Goal: Task Accomplishment & Management: Manage account settings

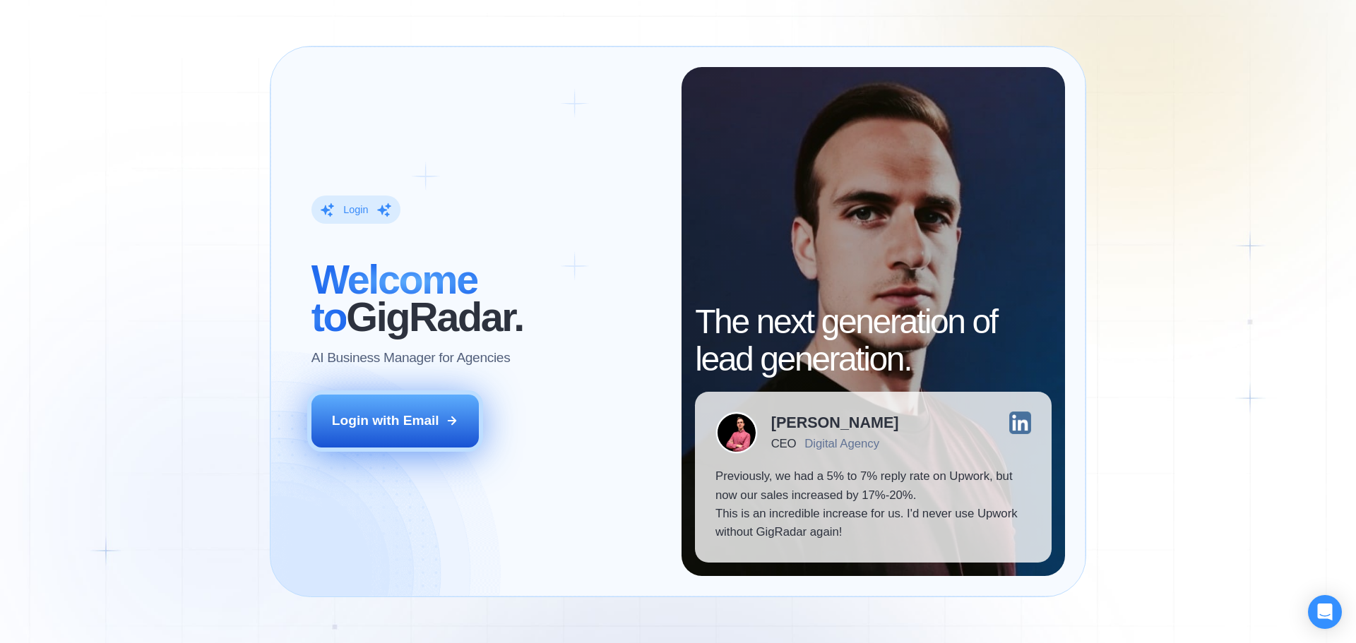
click at [384, 425] on div "Login with Email" at bounding box center [385, 421] width 107 height 18
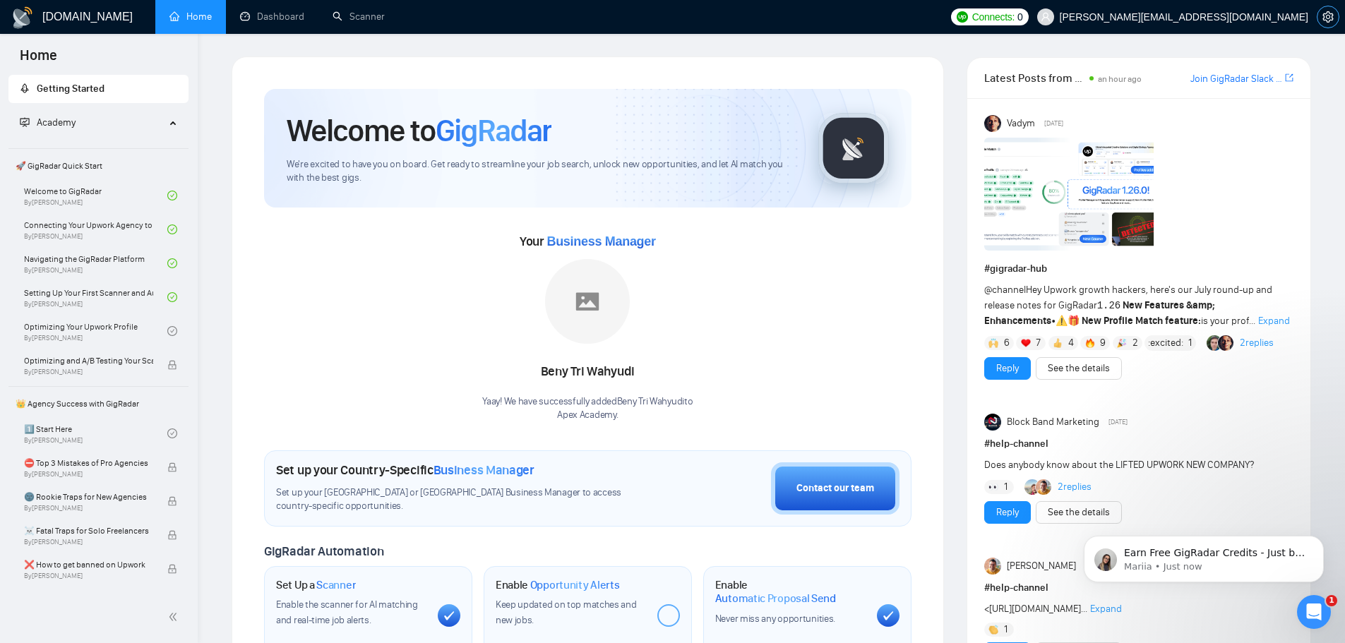
click at [1325, 11] on button "button" at bounding box center [1328, 17] width 23 height 23
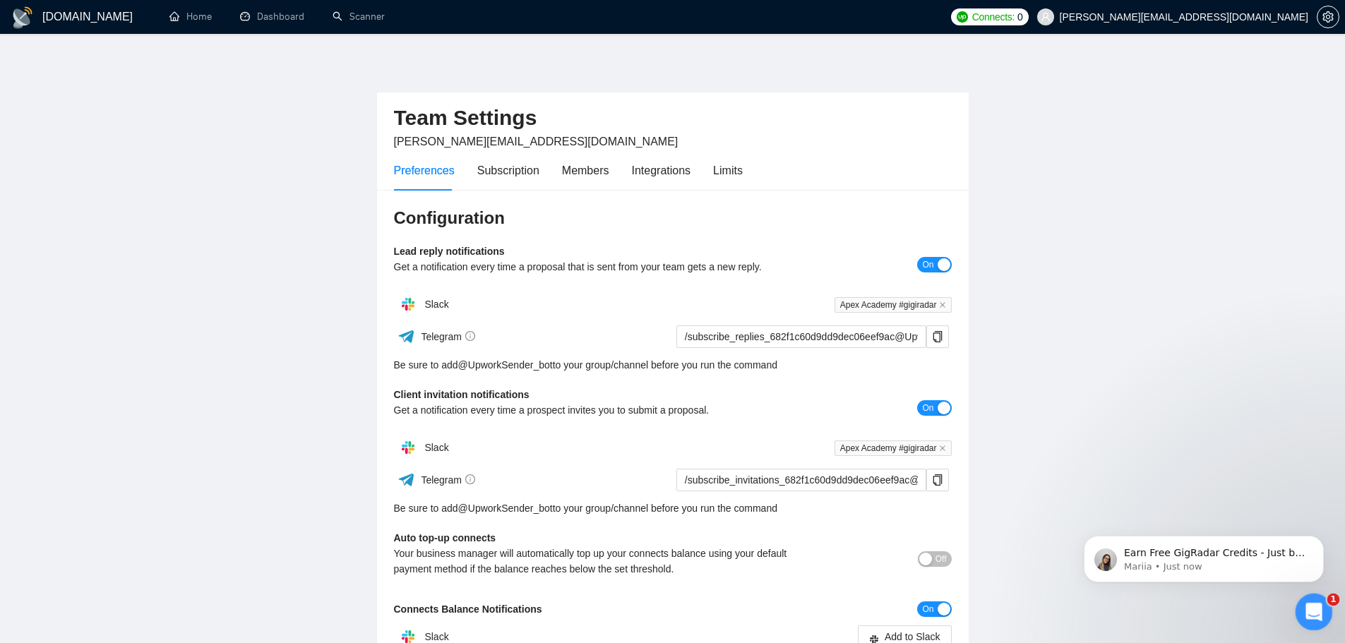
click at [1309, 611] on icon "Open Intercom Messenger" at bounding box center [1312, 610] width 23 height 23
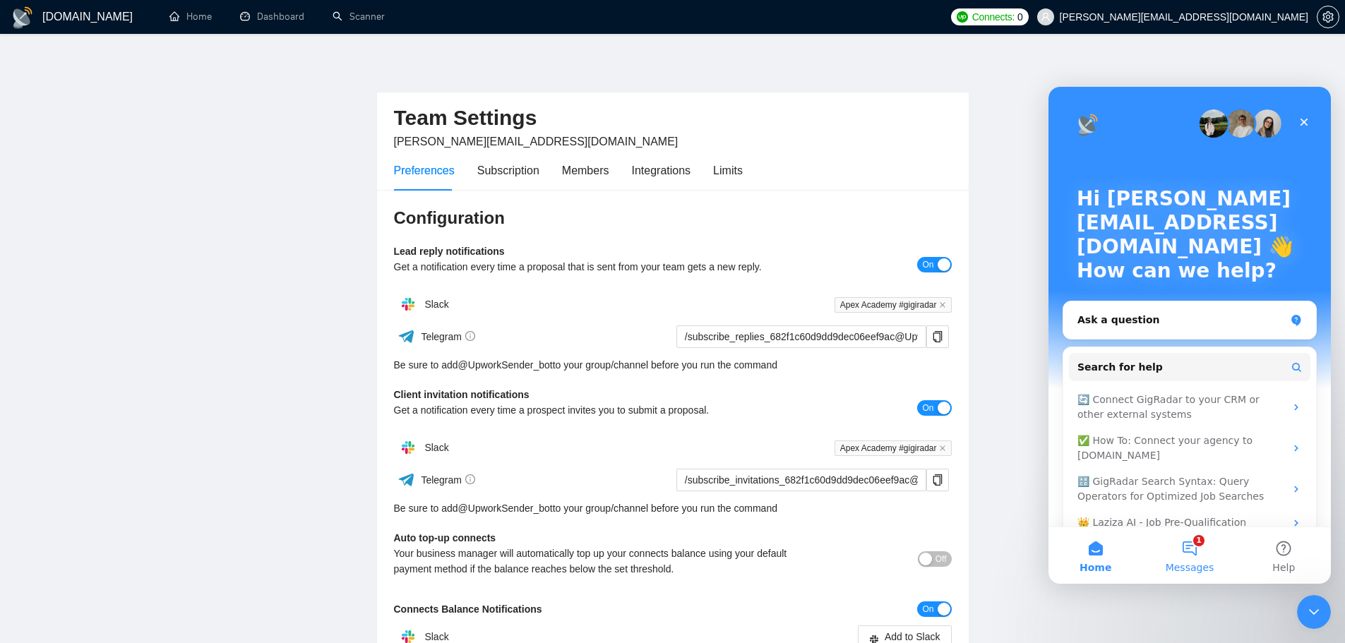
click at [1188, 551] on button "1 Messages" at bounding box center [1190, 555] width 94 height 56
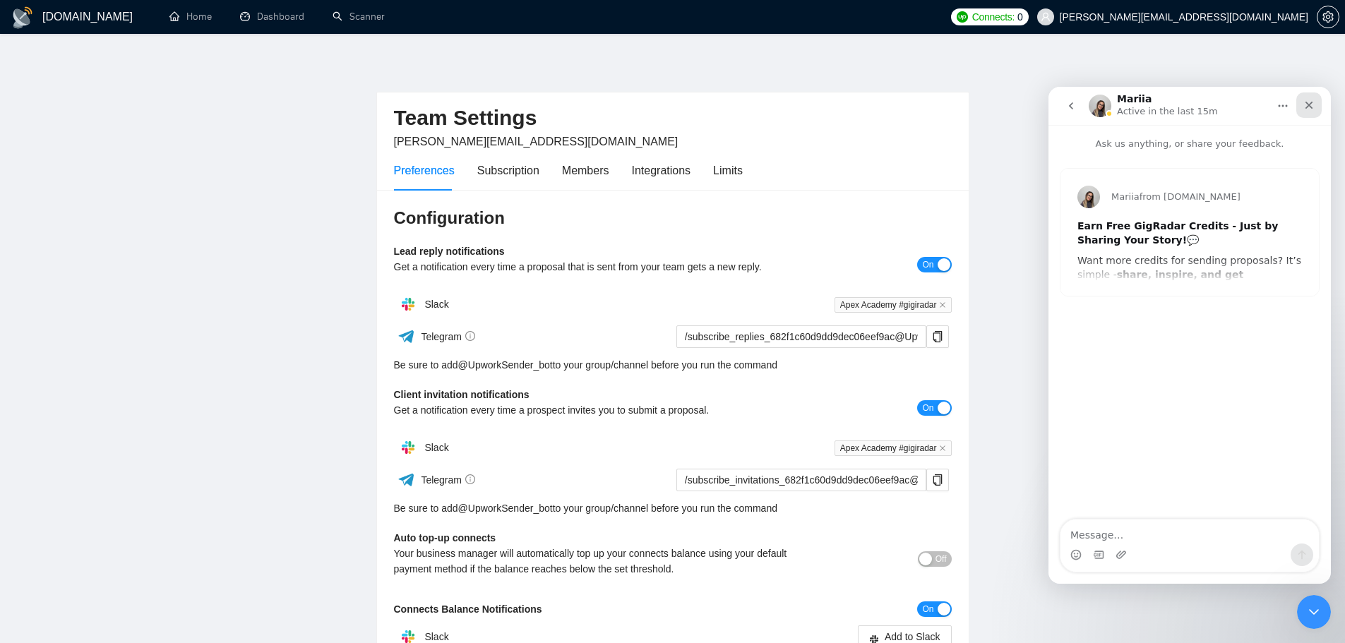
click at [1317, 104] on div "Close" at bounding box center [1308, 105] width 25 height 25
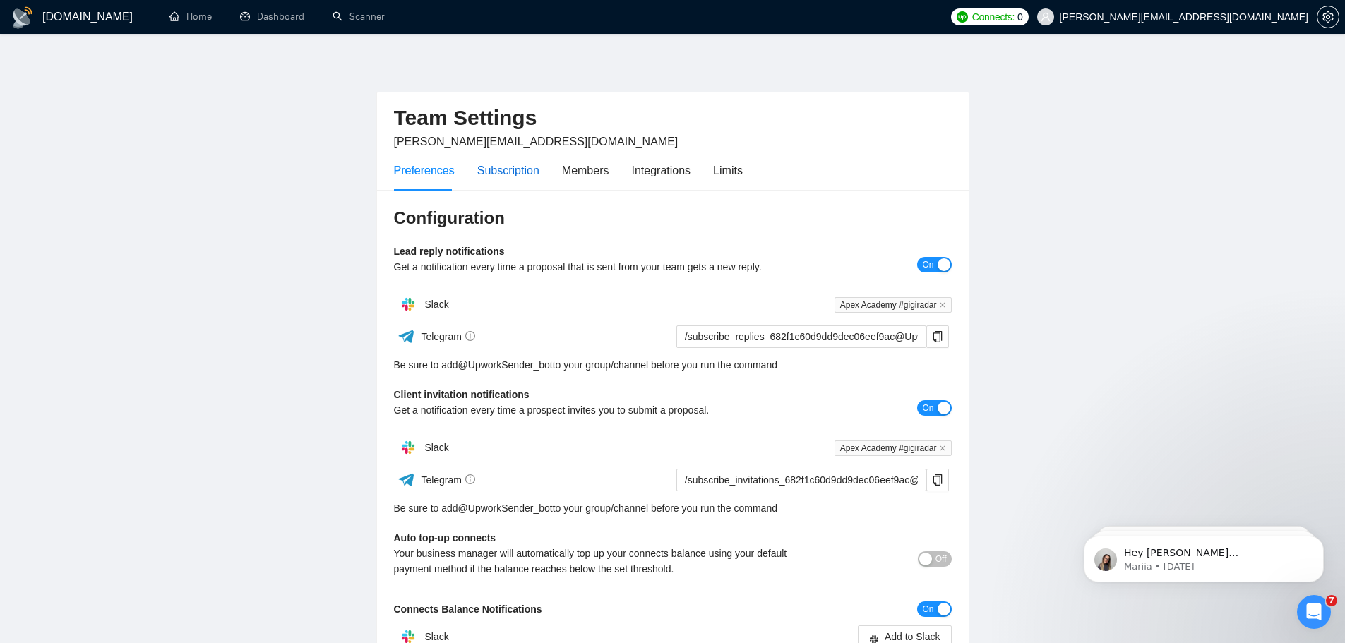
click at [483, 167] on div "Subscription" at bounding box center [508, 171] width 62 height 18
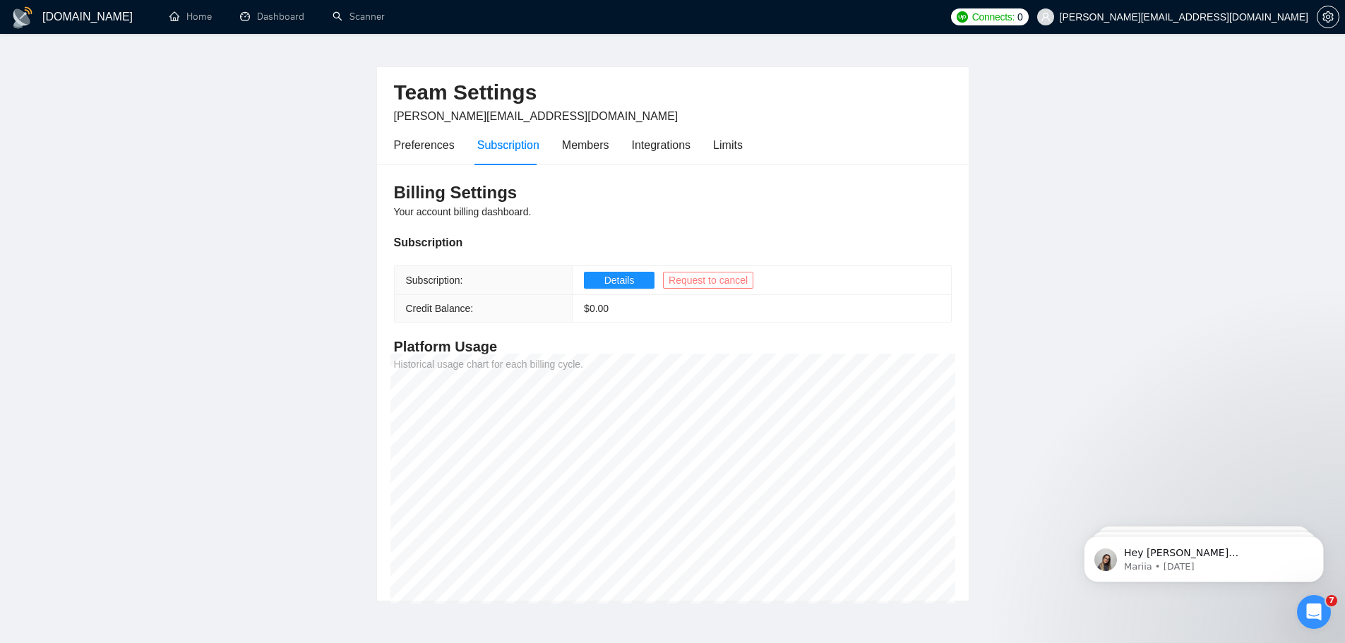
scroll to position [22, 0]
click at [709, 281] on span "Request to cancel" at bounding box center [708, 284] width 79 height 16
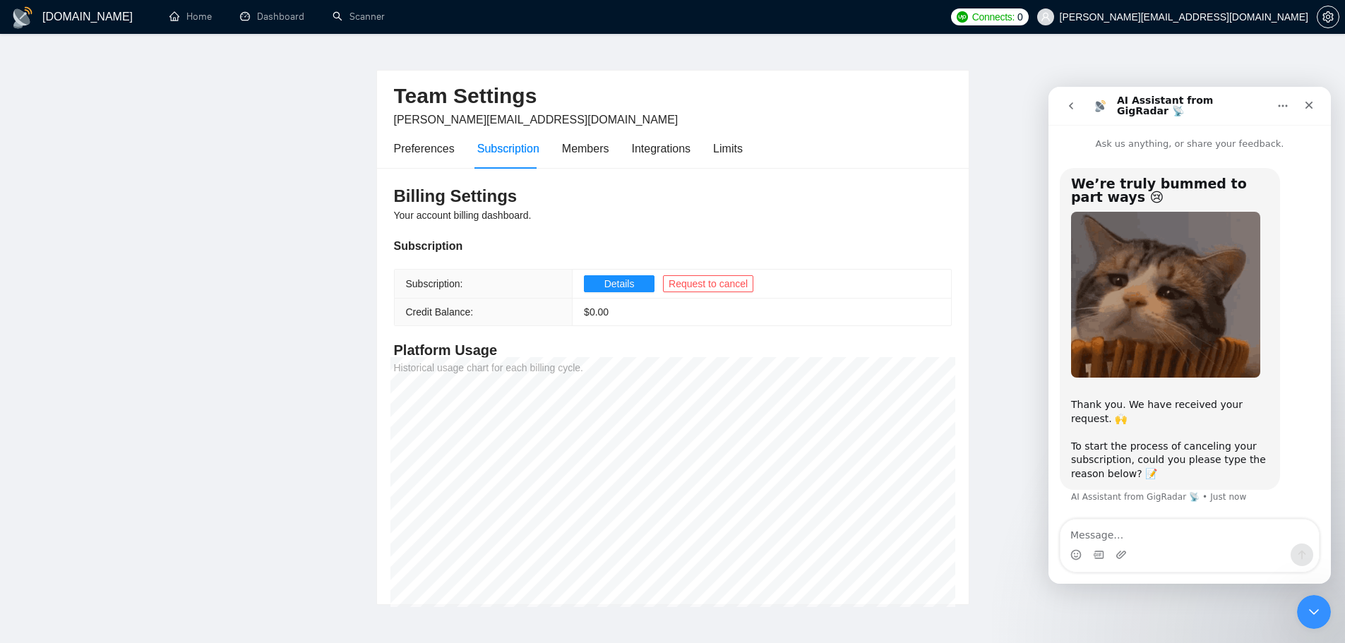
click at [1133, 536] on textarea "Message…" at bounding box center [1190, 532] width 258 height 24
type textarea "w"
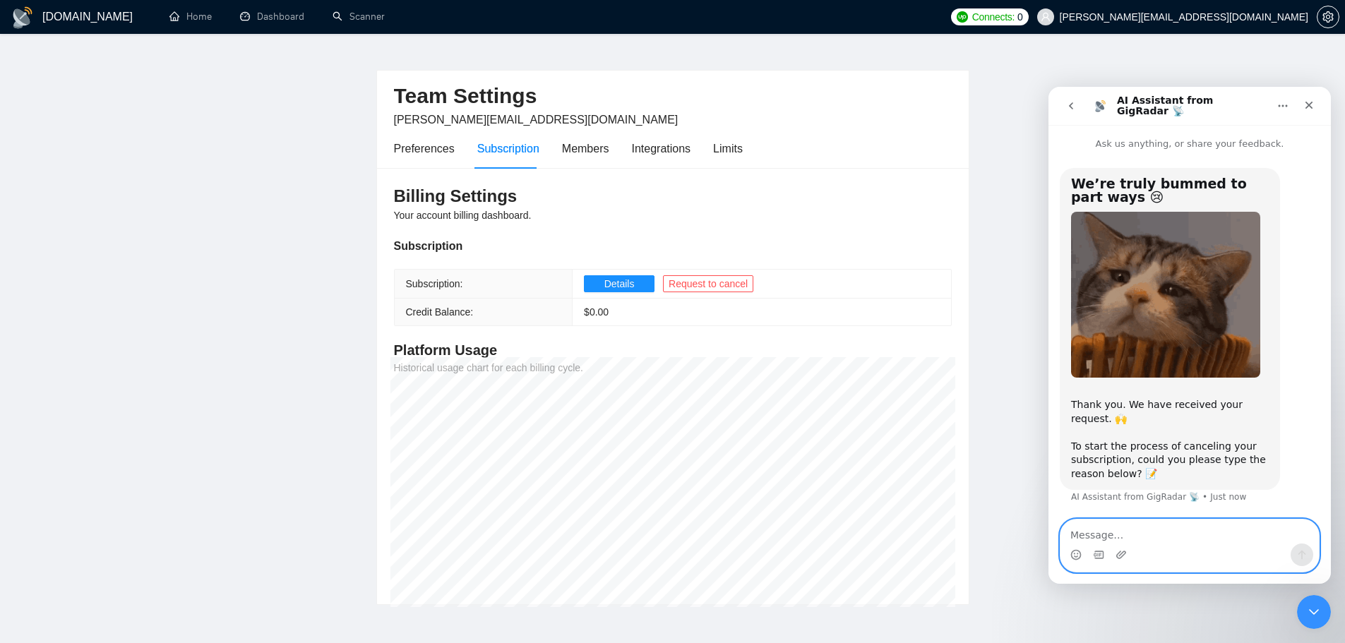
click at [1134, 537] on textarea "Message…" at bounding box center [1190, 532] width 258 height 24
type textarea "No success"
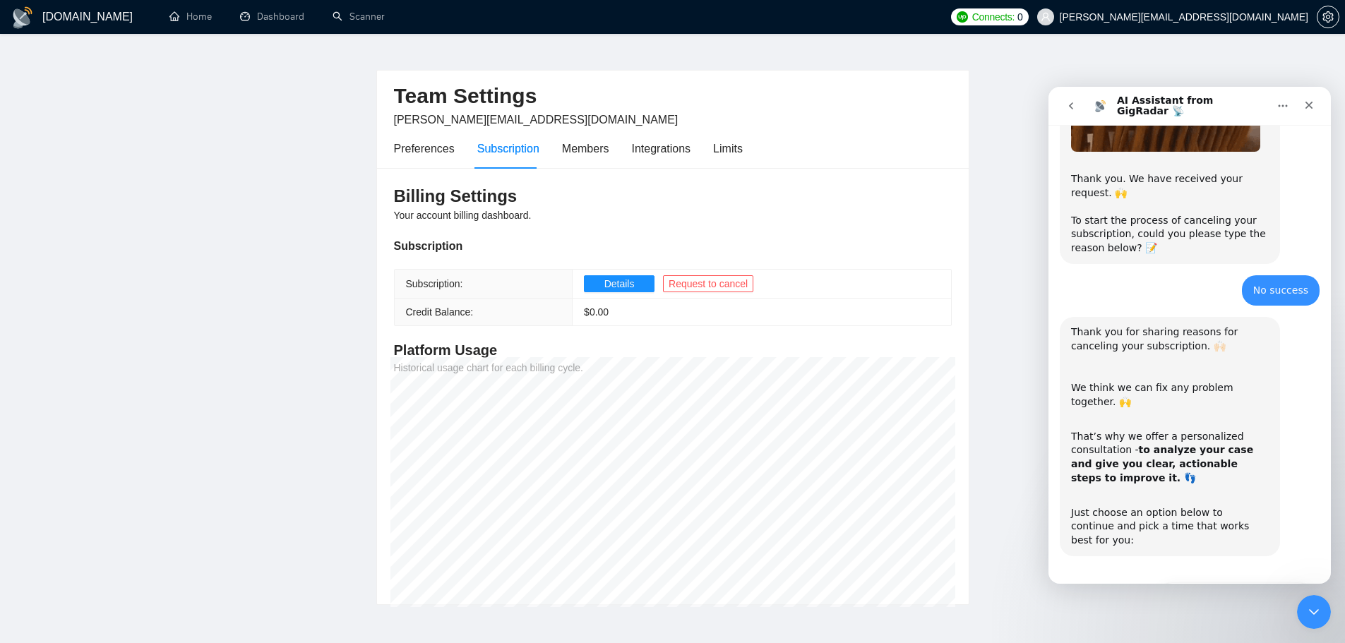
scroll to position [283, 0]
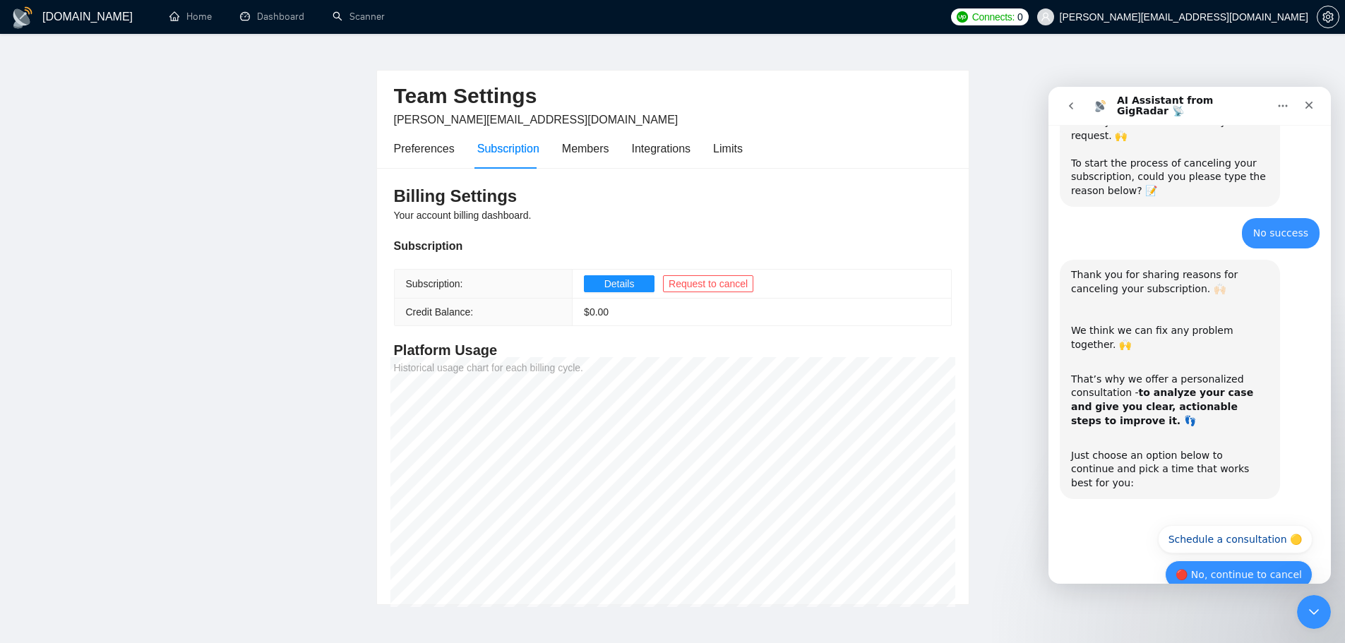
click at [1248, 561] on button "🔴 No, continue to cancel" at bounding box center [1239, 575] width 148 height 28
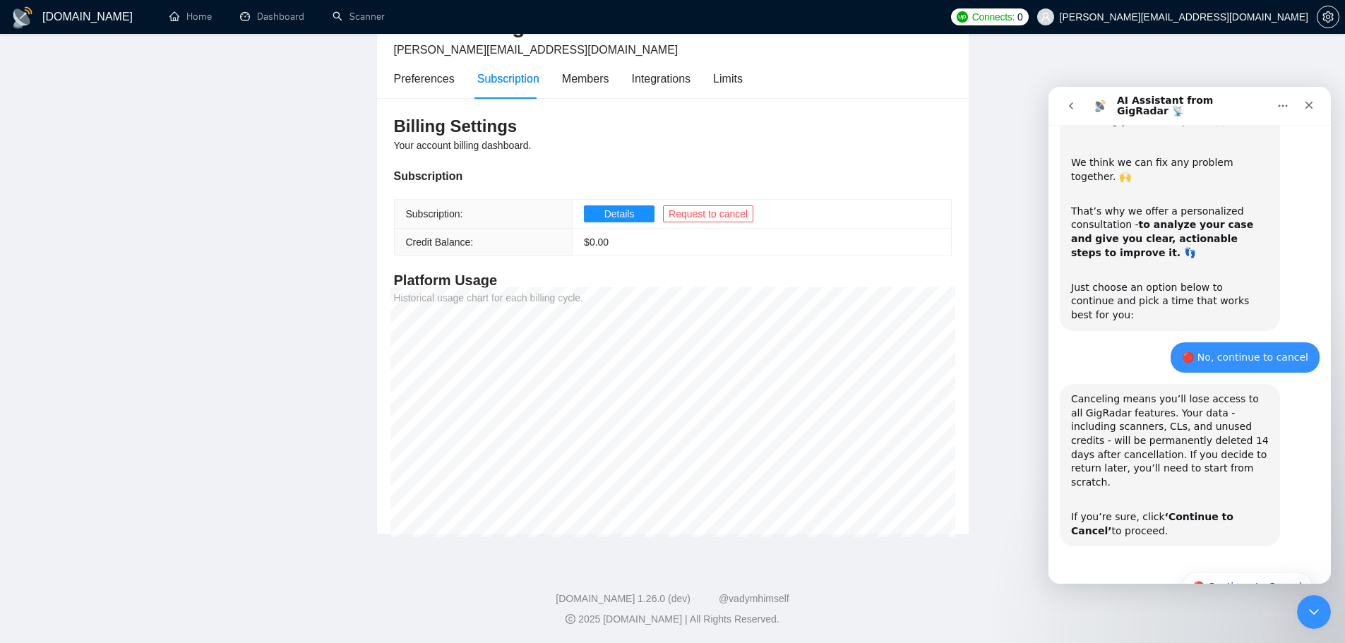
scroll to position [93, 0]
click at [593, 215] on button "Details" at bounding box center [619, 213] width 71 height 17
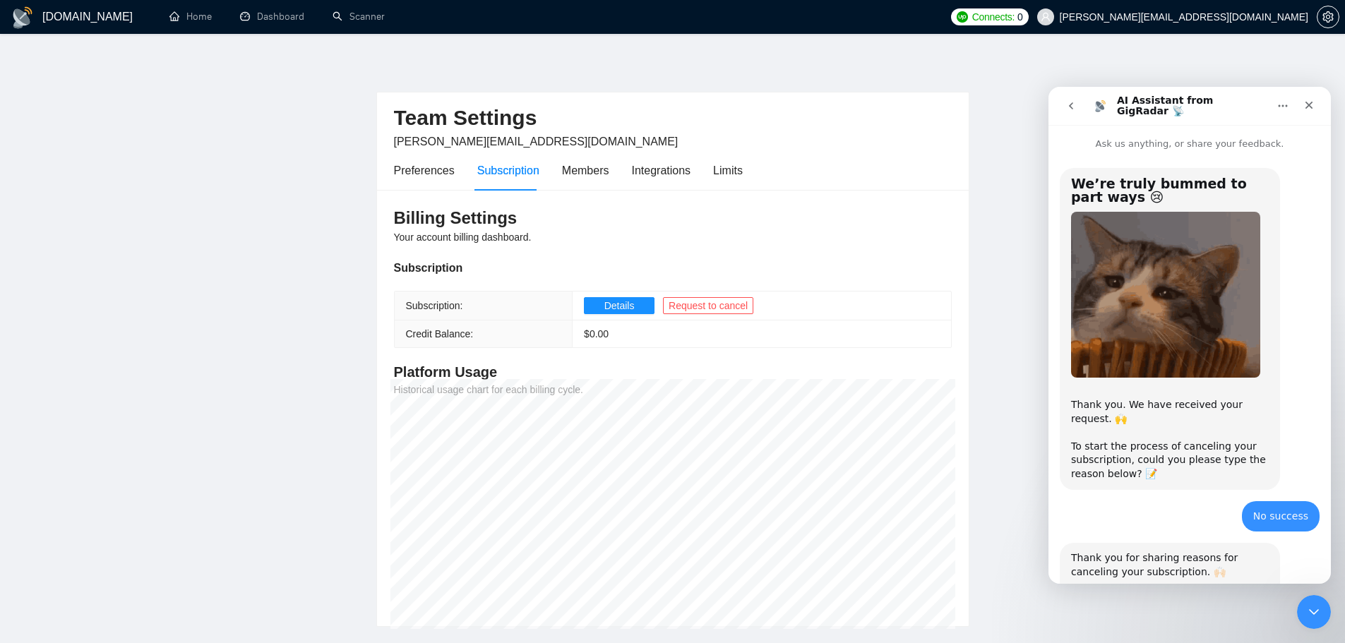
scroll to position [451, 0]
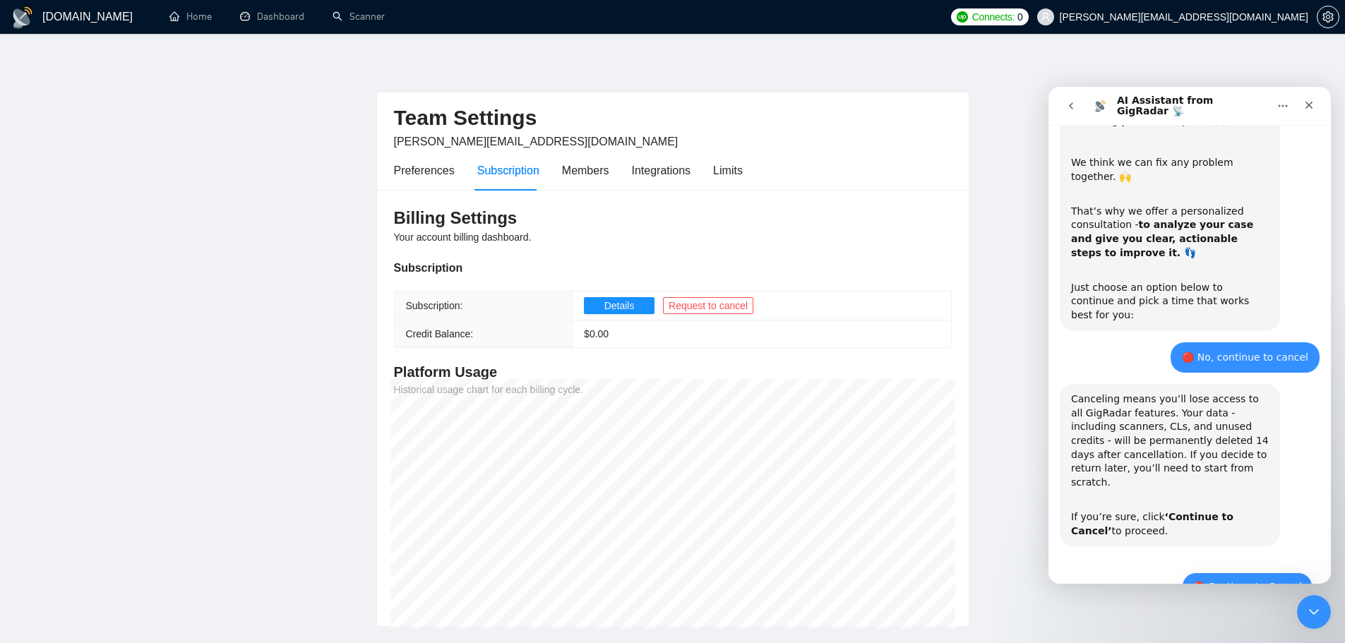
click at [1253, 573] on button "🔴 Continue to Cancel" at bounding box center [1247, 587] width 131 height 28
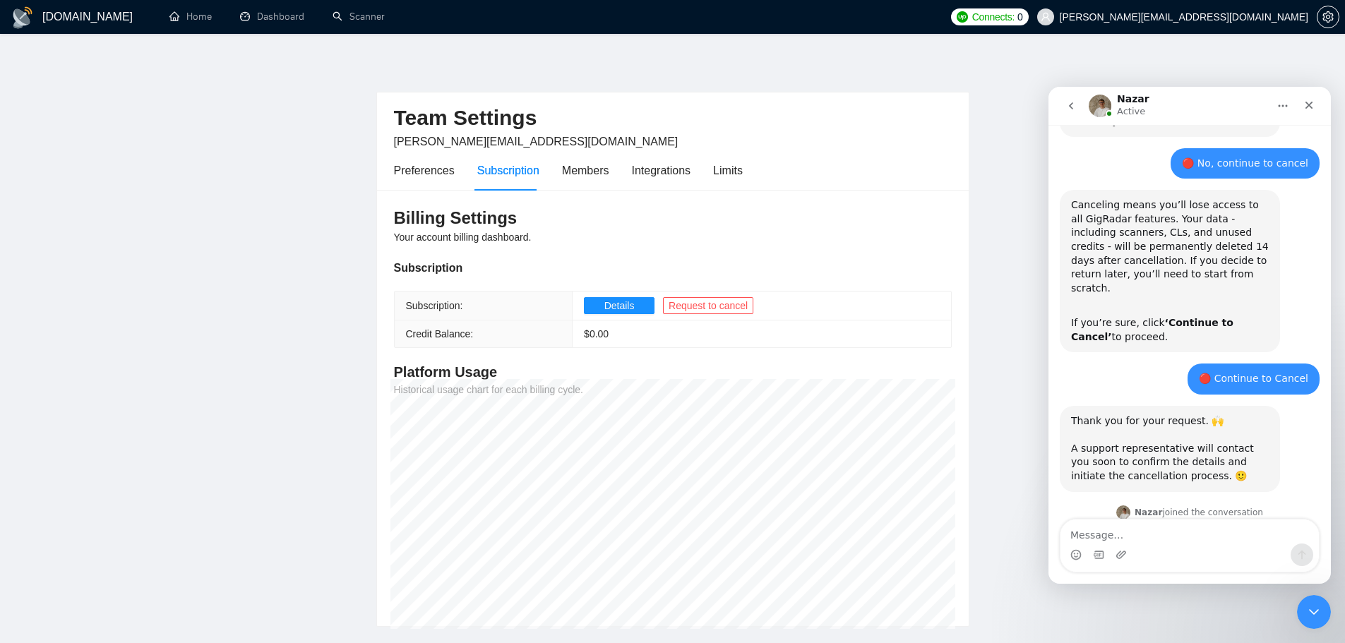
scroll to position [722, 0]
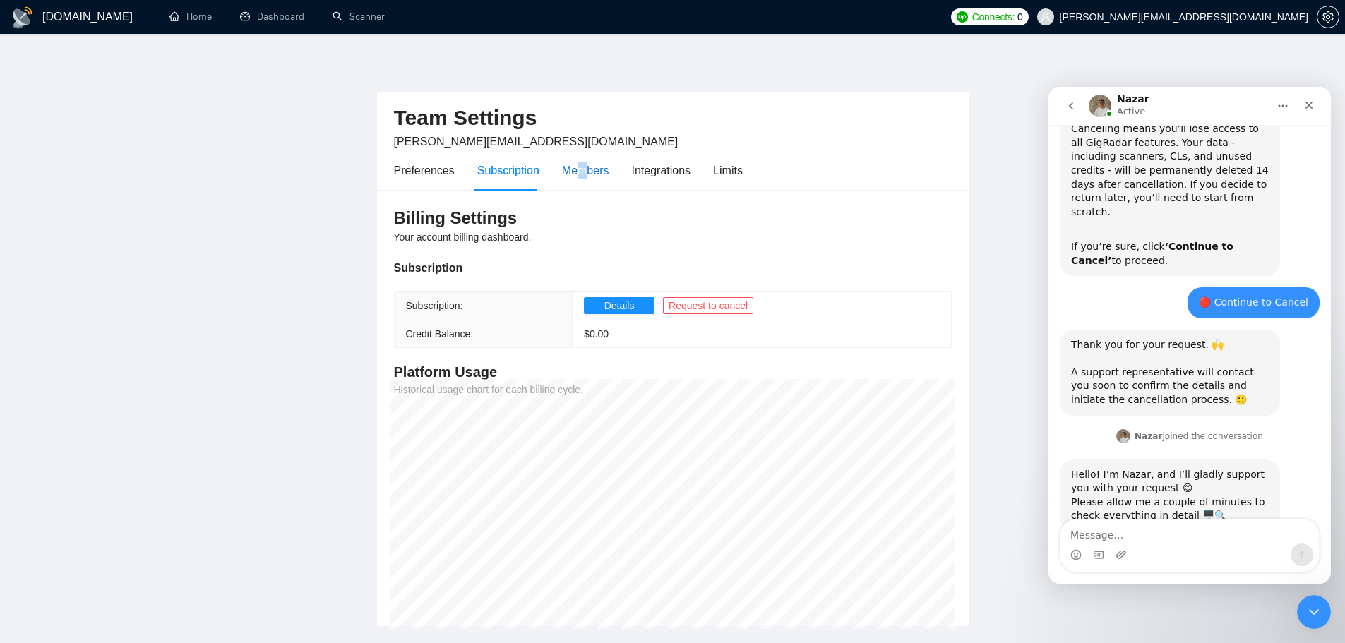
click at [579, 167] on div "Members" at bounding box center [585, 171] width 47 height 18
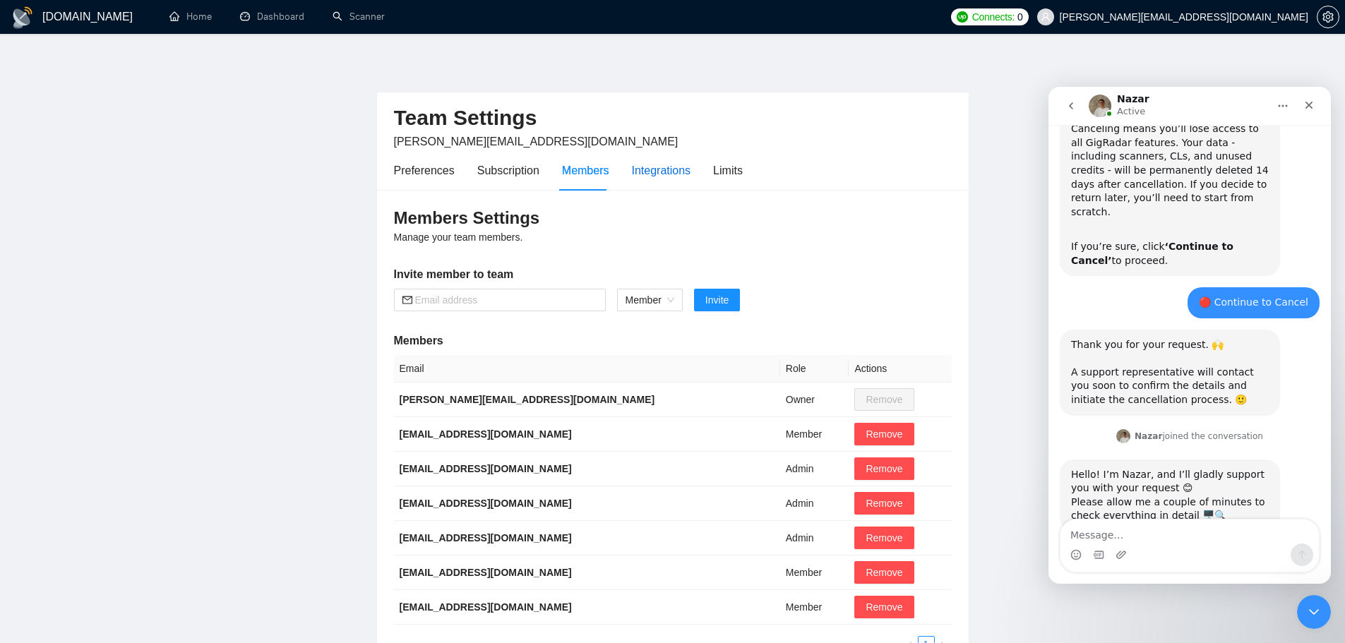
click at [652, 173] on div "Integrations" at bounding box center [661, 171] width 59 height 18
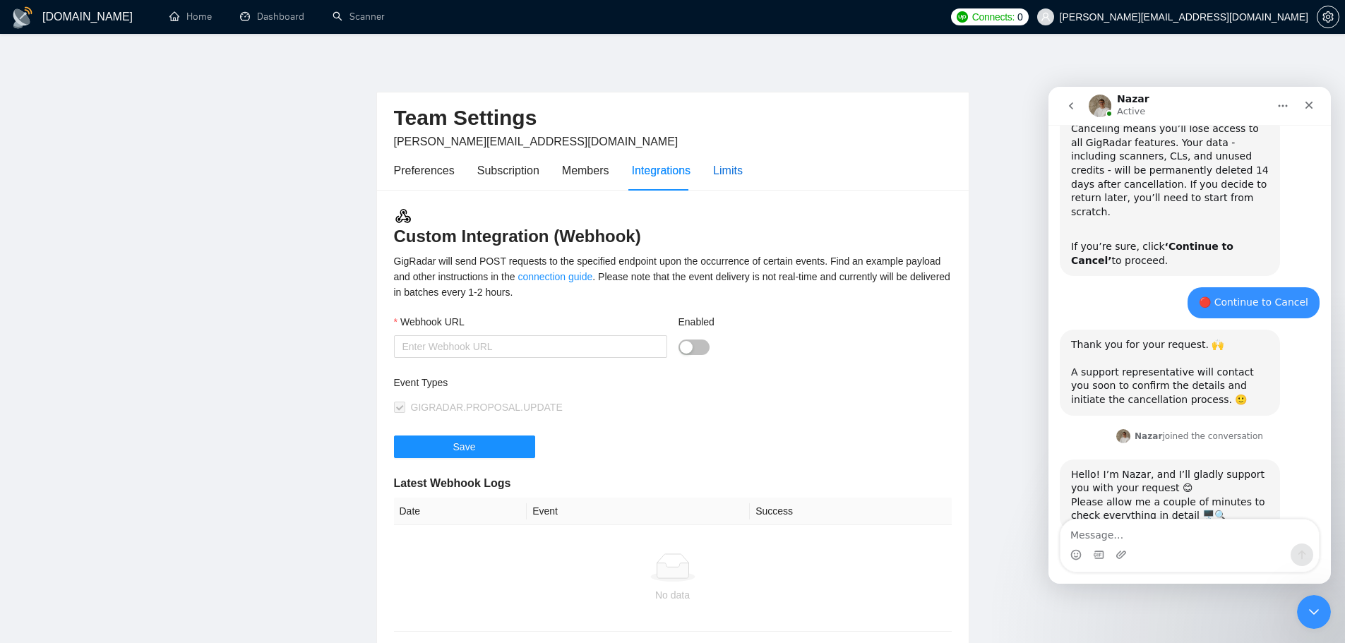
click at [720, 167] on div "Limits" at bounding box center [728, 171] width 30 height 18
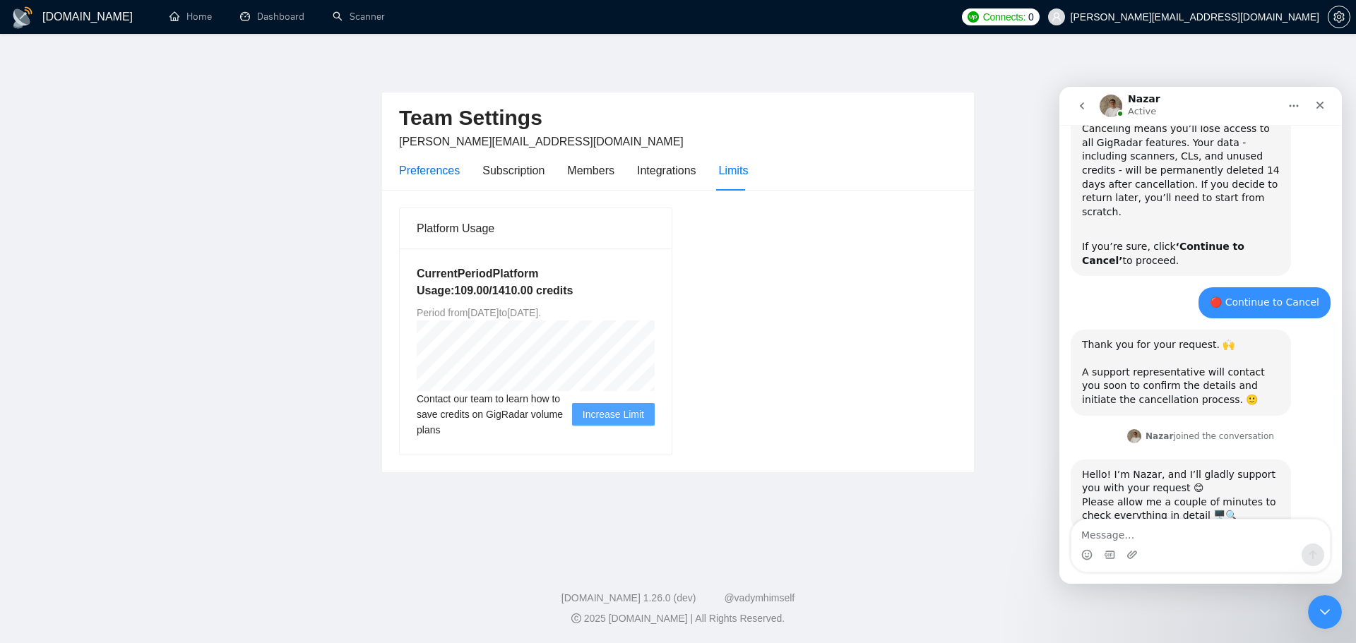
click at [435, 167] on div "Preferences" at bounding box center [429, 171] width 61 height 18
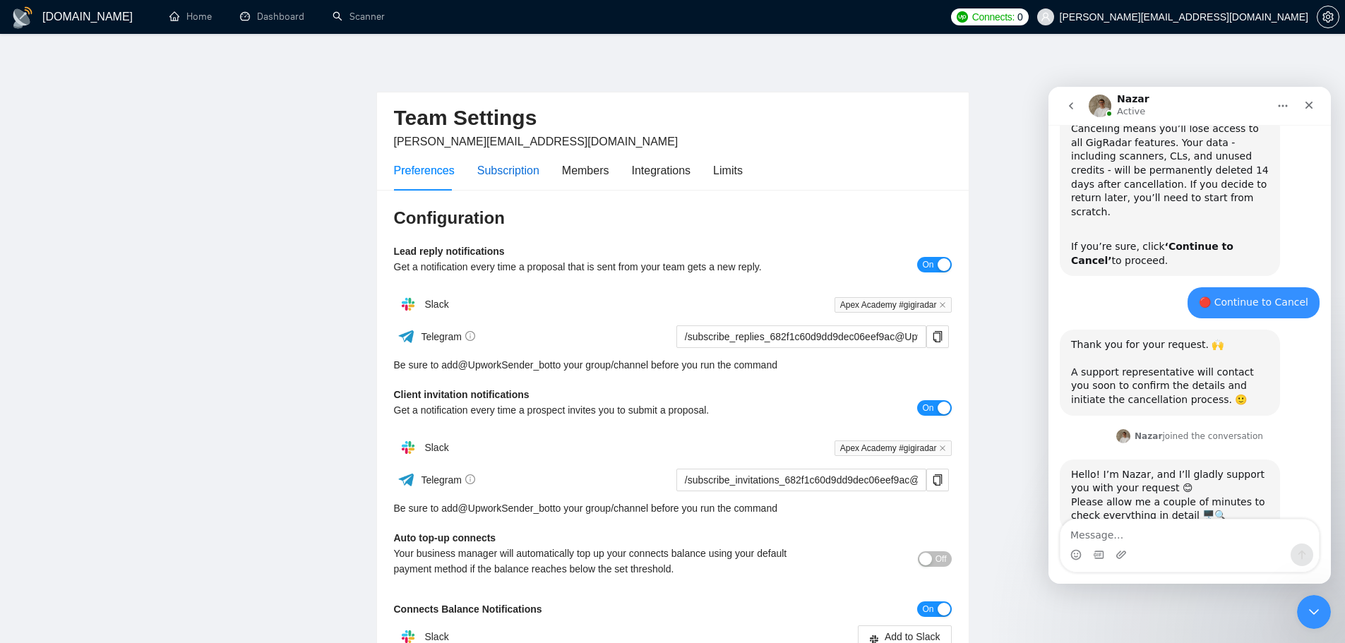
click at [496, 169] on div "Subscription" at bounding box center [508, 171] width 62 height 18
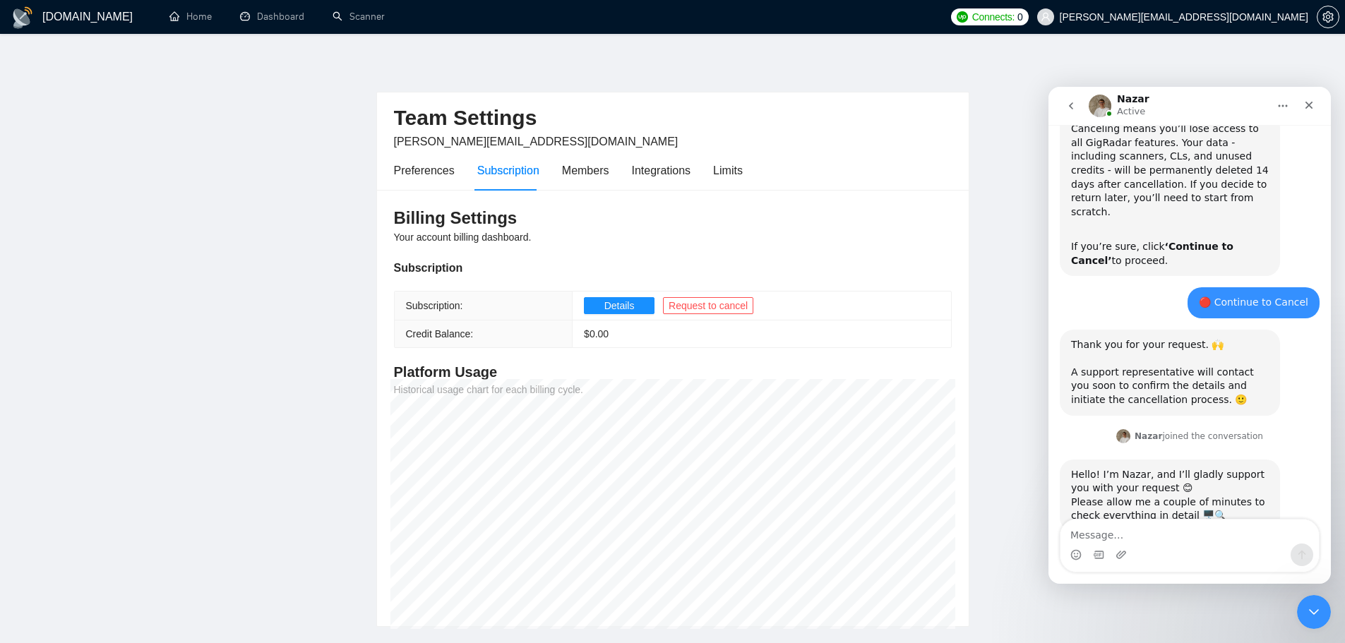
click at [159, 185] on main "Team Settings [PERSON_NAME][EMAIL_ADDRESS][DOMAIN_NAME] Preferences Subscriptio…" at bounding box center [673, 341] width 1300 height 571
